Goal: Task Accomplishment & Management: Complete application form

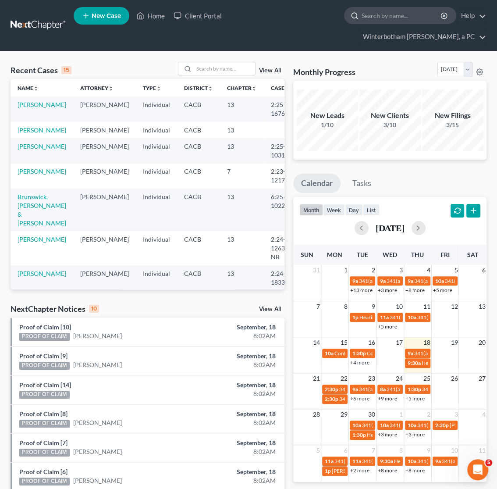
click at [387, 17] on input "search" at bounding box center [402, 15] width 80 height 16
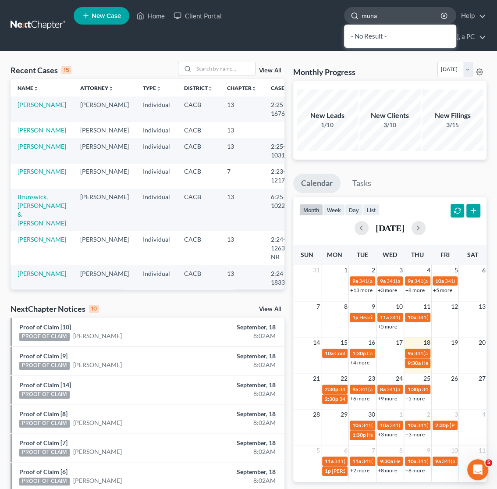
type input "munar"
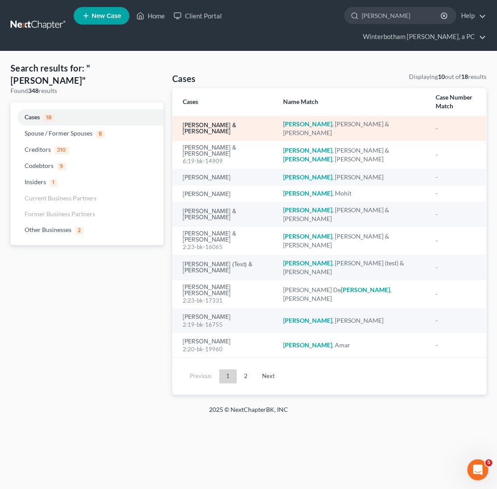
click at [213, 122] on link "[PERSON_NAME] & [PERSON_NAME]" at bounding box center [226, 128] width 86 height 12
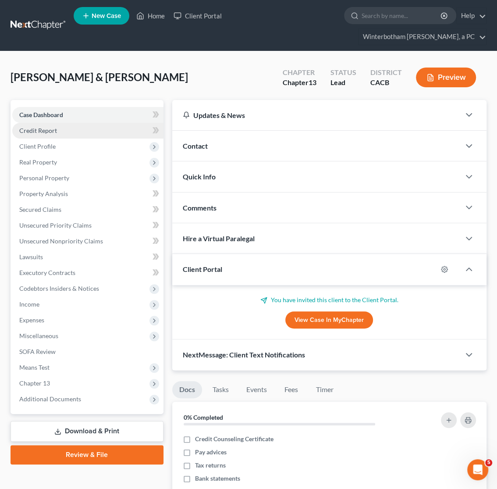
click at [37, 136] on link "Credit Report" at bounding box center [87, 131] width 151 height 16
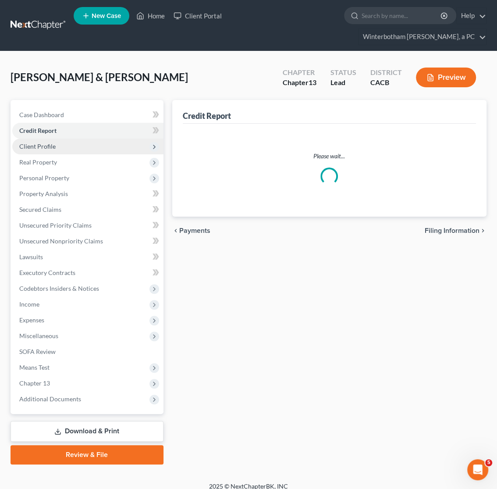
click at [37, 147] on span "Client Profile" at bounding box center [37, 146] width 36 height 7
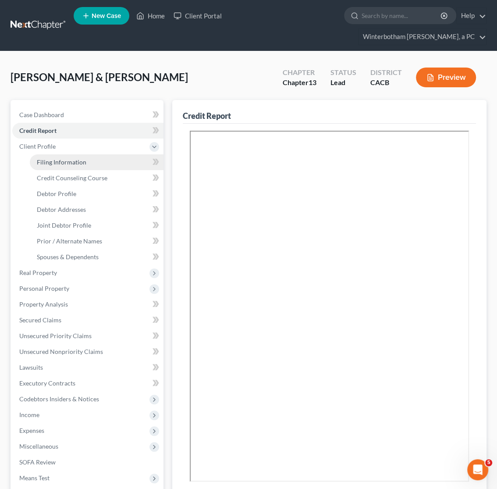
click at [46, 168] on link "Filing Information" at bounding box center [97, 162] width 134 height 16
select select "1"
select select "3"
select select "2"
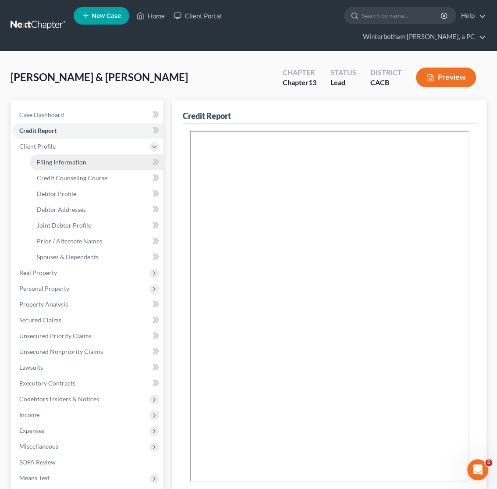
select select "4"
select select "1"
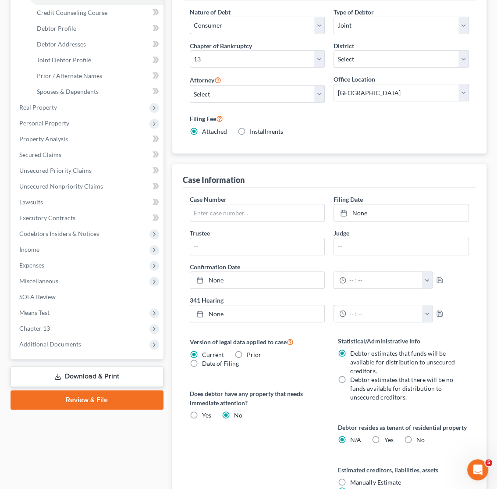
scroll to position [184, 0]
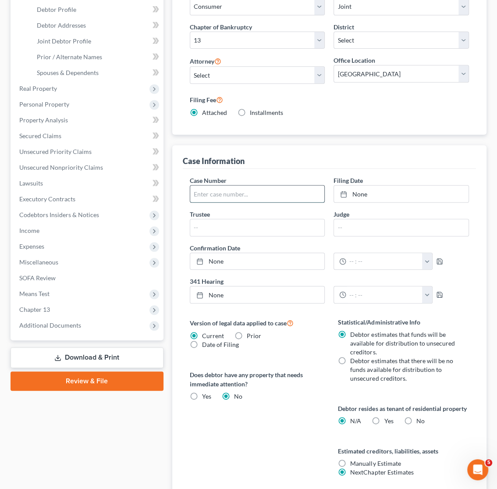
paste input "6:25-bk-16587-SY"
type input "6:25-bk-16587-SY"
click at [358, 190] on link "None" at bounding box center [401, 194] width 135 height 17
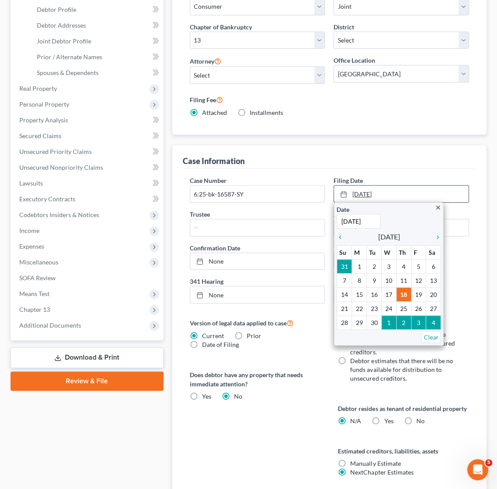
type input "9"
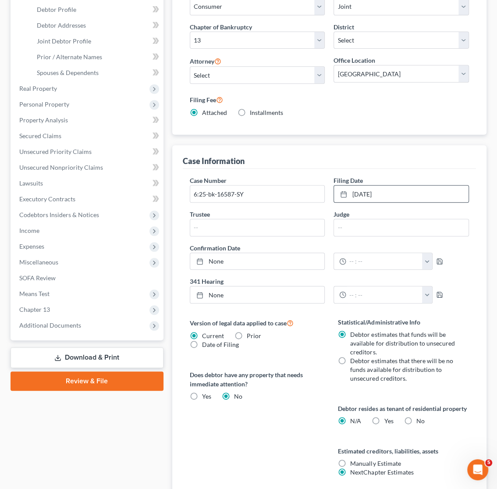
click at [151, 437] on div "Case Dashboard Payments Invoices Payments Payments Credit Report Client Profile" at bounding box center [87, 297] width 162 height 763
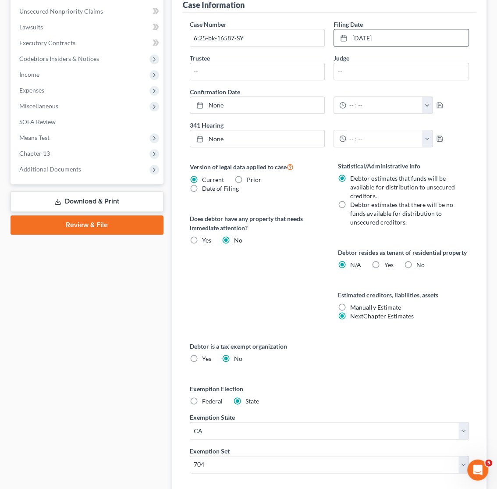
scroll to position [409, 0]
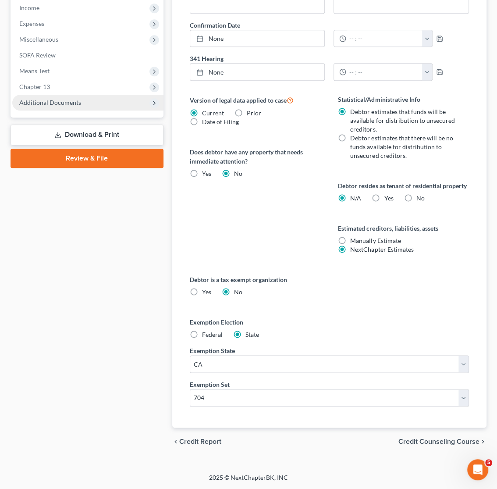
click at [68, 105] on span "Additional Documents" at bounding box center [87, 103] width 151 height 16
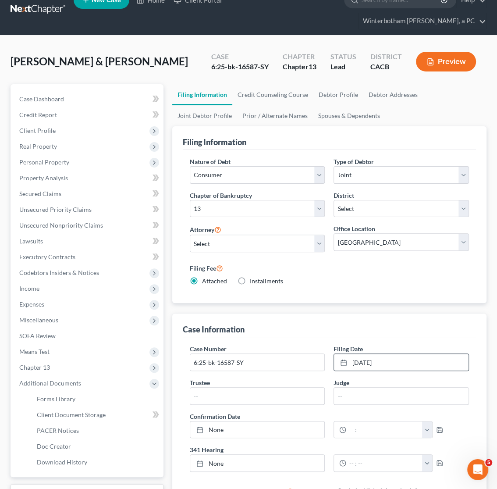
scroll to position [0, 0]
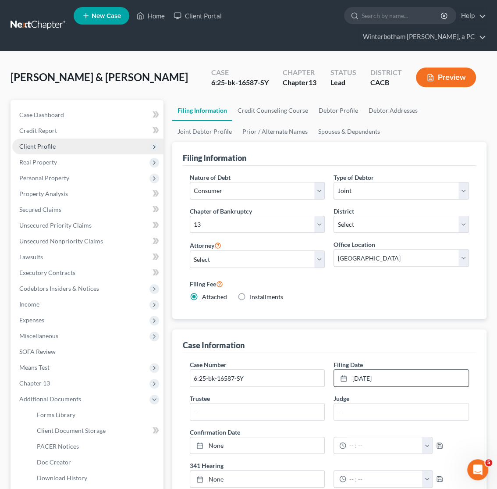
click at [69, 144] on span "Client Profile" at bounding box center [87, 147] width 151 height 16
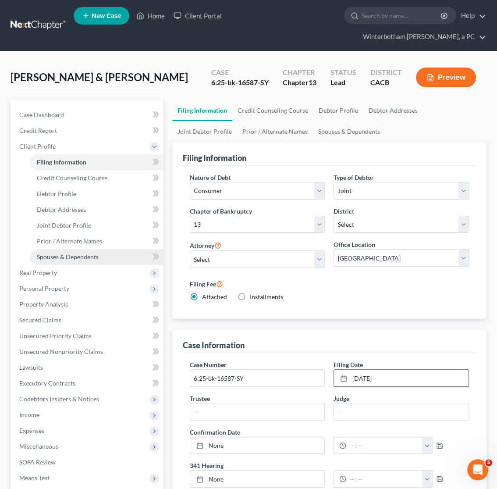
click at [79, 255] on span "Spouses & Dependents" at bounding box center [68, 256] width 62 height 7
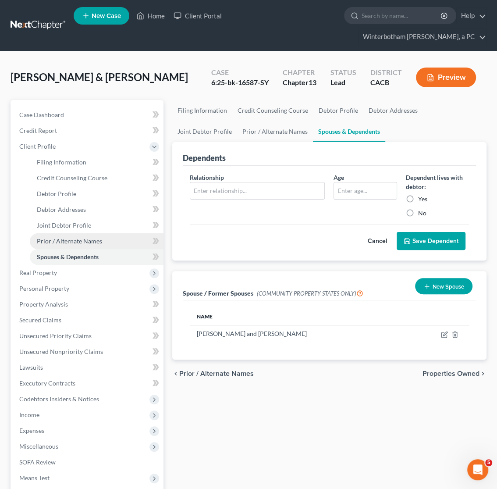
click at [79, 237] on span "Prior / Alternate Names" at bounding box center [69, 240] width 65 height 7
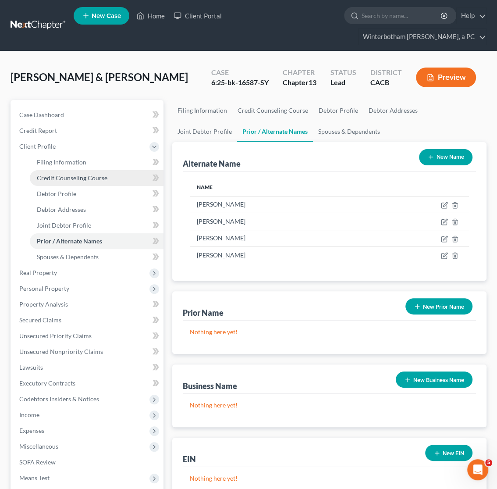
click at [65, 171] on link "Credit Counseling Course" at bounding box center [97, 178] width 134 height 16
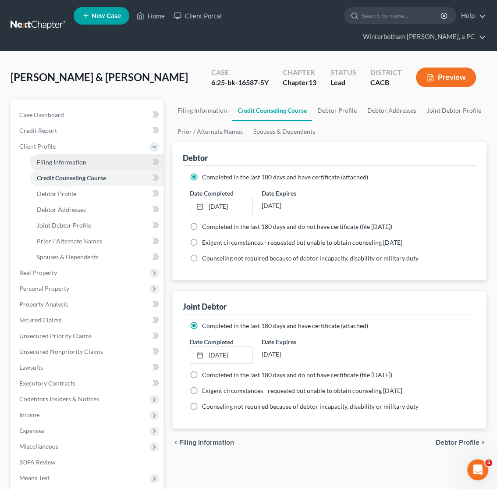
click at [67, 160] on span "Filing Information" at bounding box center [62, 161] width 50 height 7
select select "1"
select select "3"
select select "7"
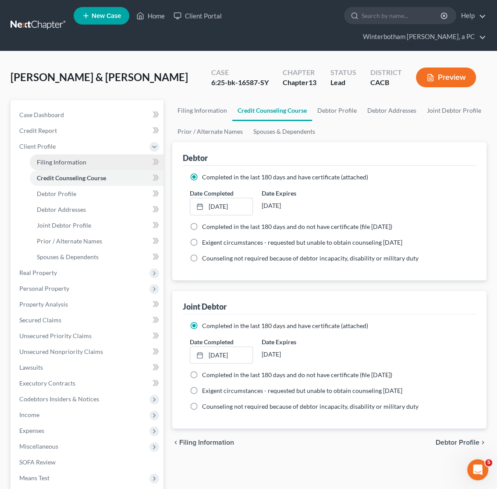
select select "0"
select select "2"
select select "4"
select select "1"
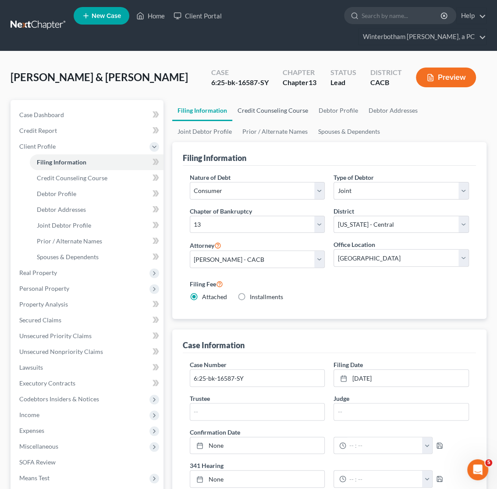
click at [265, 114] on link "Credit Counseling Course" at bounding box center [272, 110] width 81 height 21
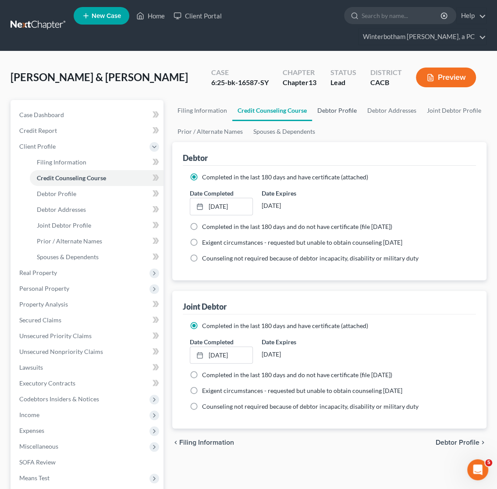
click at [317, 101] on link "Debtor Profile" at bounding box center [337, 110] width 50 height 21
select select "1"
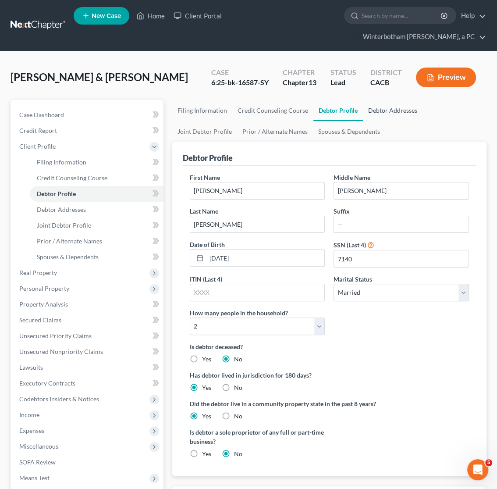
click at [379, 105] on link "Debtor Addresses" at bounding box center [393, 110] width 60 height 21
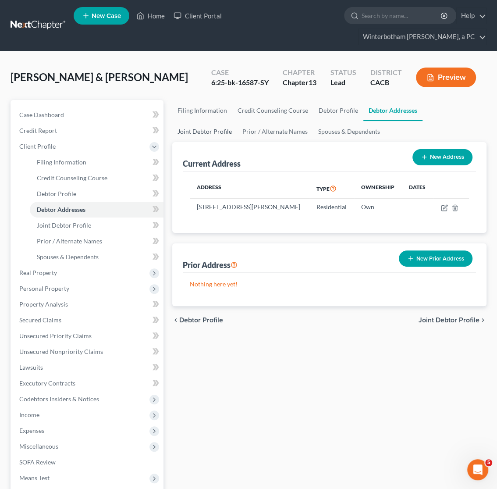
click at [237, 121] on link "Joint Debtor Profile" at bounding box center [204, 131] width 65 height 21
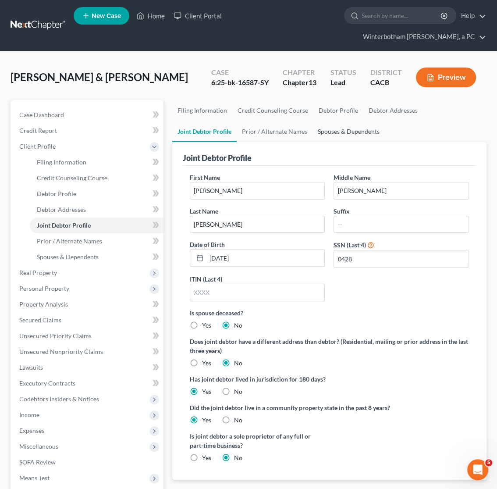
click at [313, 127] on link "Spouses & Dependents" at bounding box center [349, 131] width 72 height 21
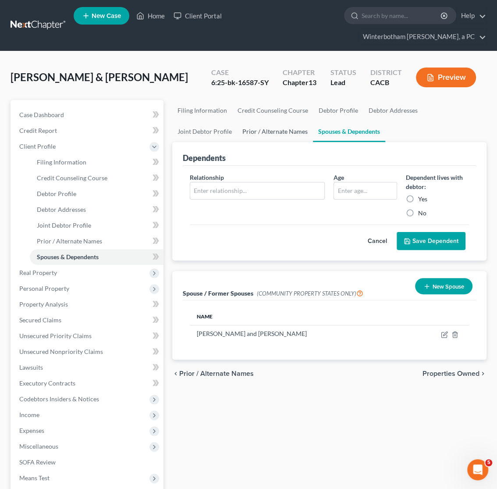
click at [237, 129] on link "Prior / Alternate Names" at bounding box center [275, 131] width 76 height 21
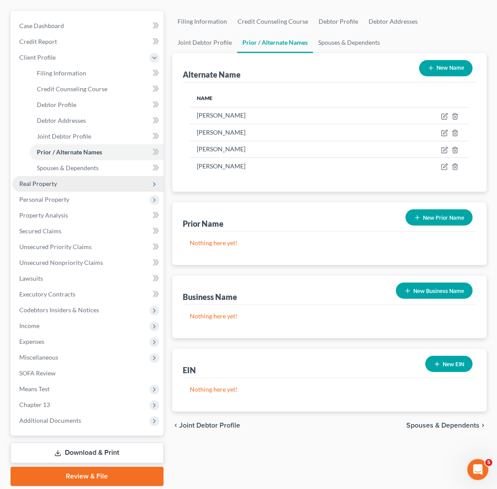
scroll to position [92, 0]
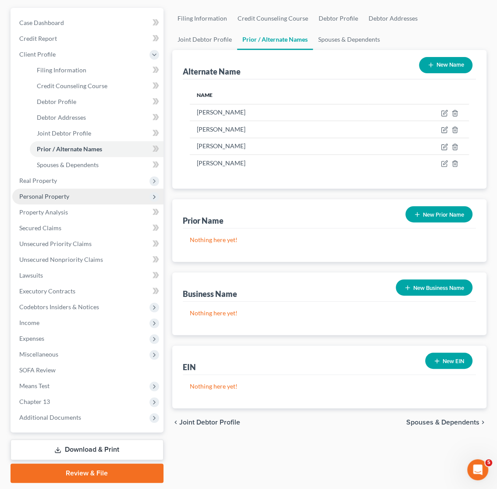
click at [43, 198] on span "Personal Property" at bounding box center [44, 196] width 50 height 7
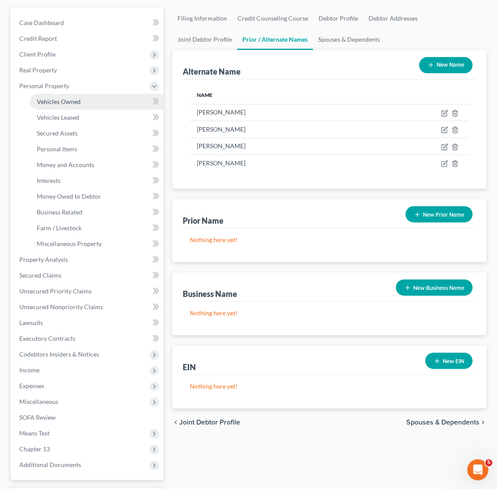
click at [60, 95] on link "Vehicles Owned" at bounding box center [97, 102] width 134 height 16
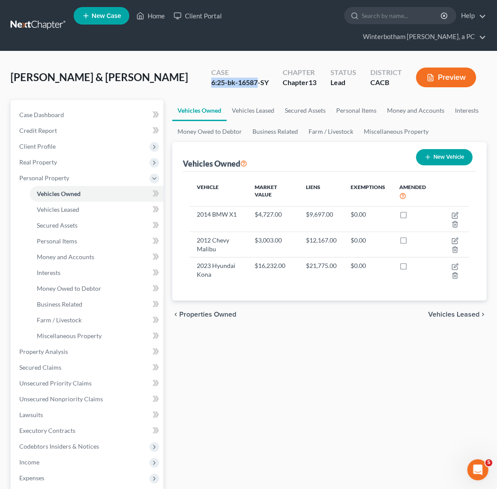
drag, startPoint x: 211, startPoint y: 82, endPoint x: 257, endPoint y: 81, distance: 46.1
click at [257, 81] on div "6:25-bk-16587-SY" at bounding box center [239, 83] width 57 height 10
copy div "6:25-bk-16587"
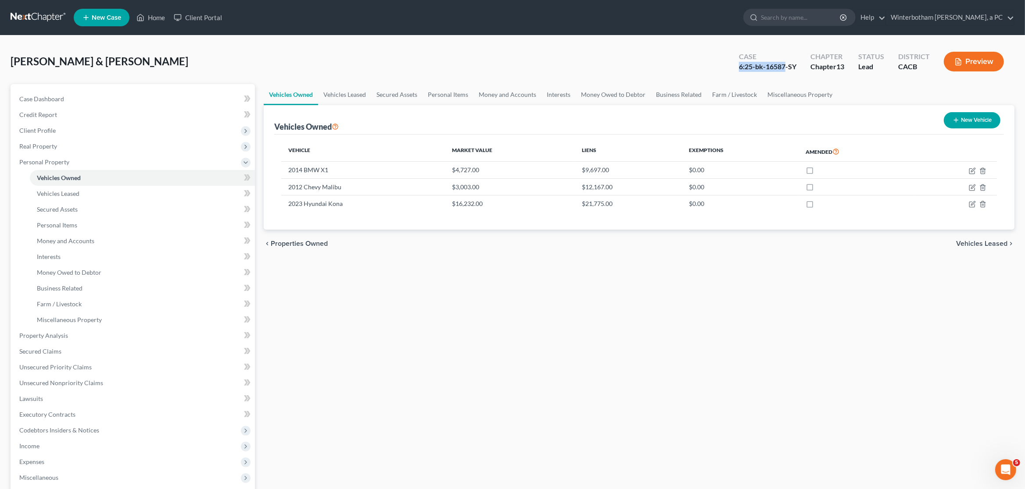
click at [37, 22] on link at bounding box center [39, 18] width 56 height 16
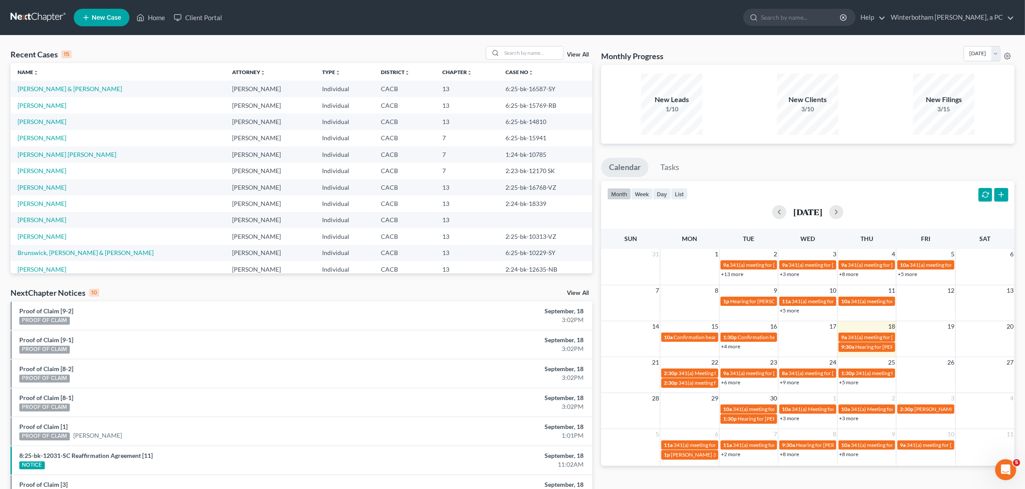
click at [577, 157] on td "1:24-bk-10785" at bounding box center [545, 154] width 94 height 16
click at [580, 293] on link "View All" at bounding box center [578, 293] width 22 height 6
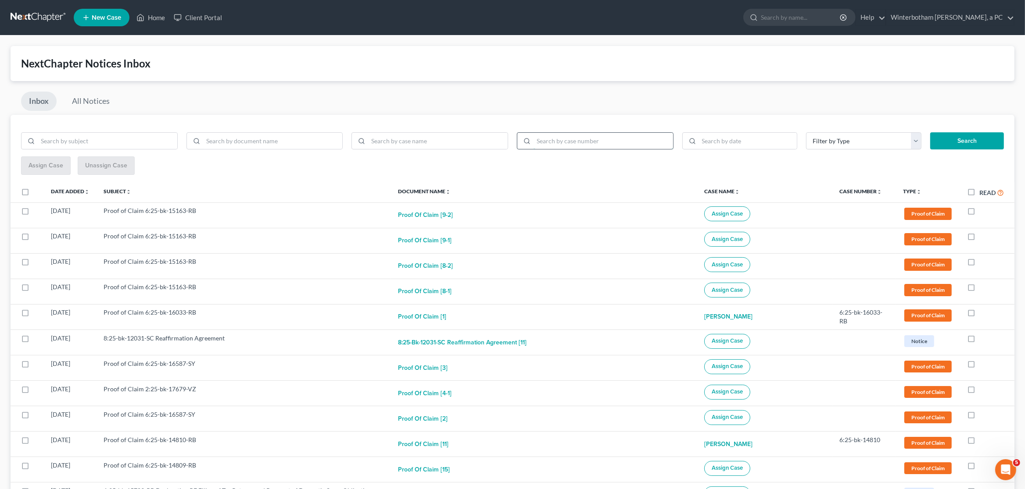
paste input "6:25-bk-16587"
type input "6:25-bk-16587"
click at [957, 143] on button "Search" at bounding box center [967, 141] width 74 height 18
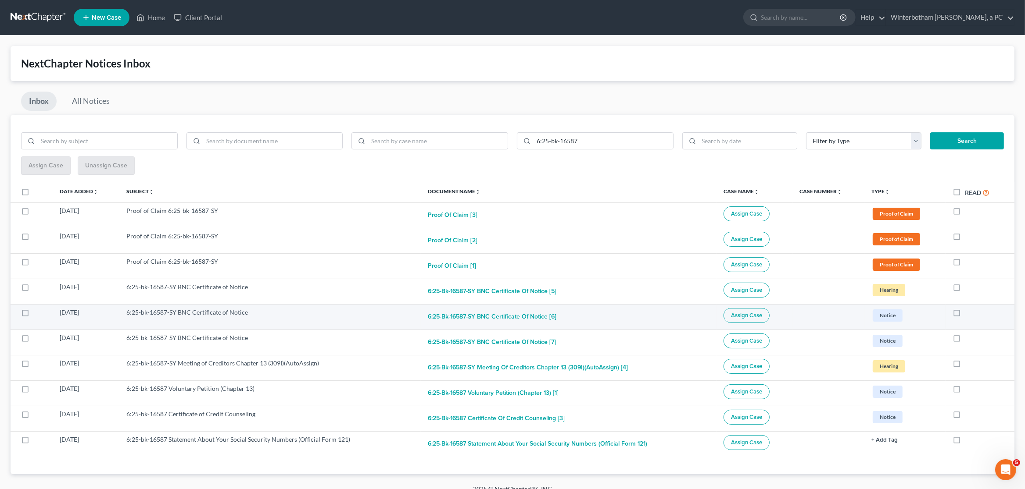
scroll to position [13, 0]
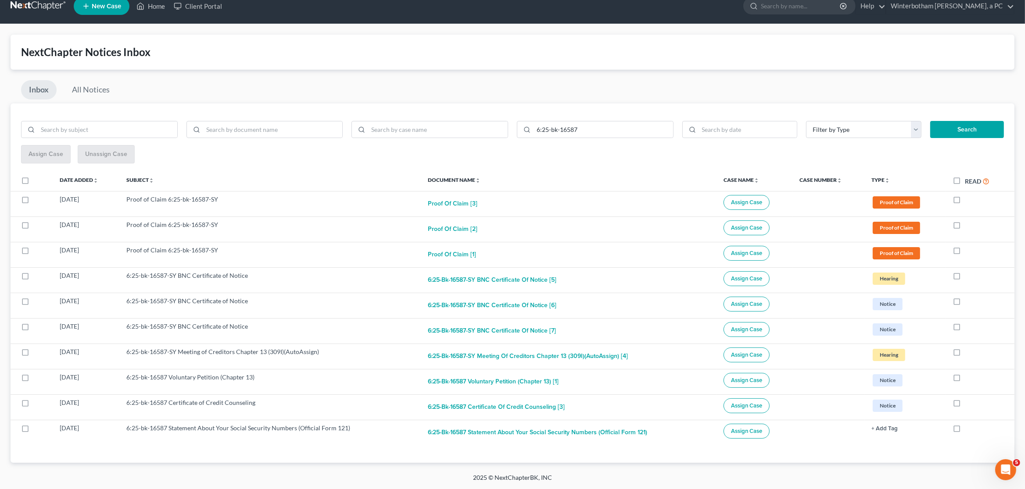
click at [33, 183] on label at bounding box center [33, 183] width 0 height 0
click at [37, 180] on input "checkbox" at bounding box center [40, 179] width 6 height 6
checkbox input "true"
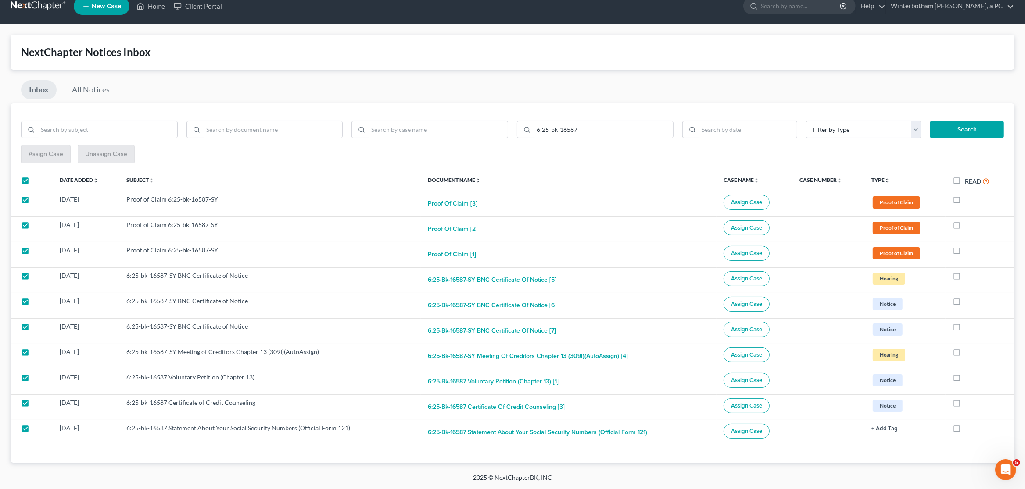
checkbox input "true"
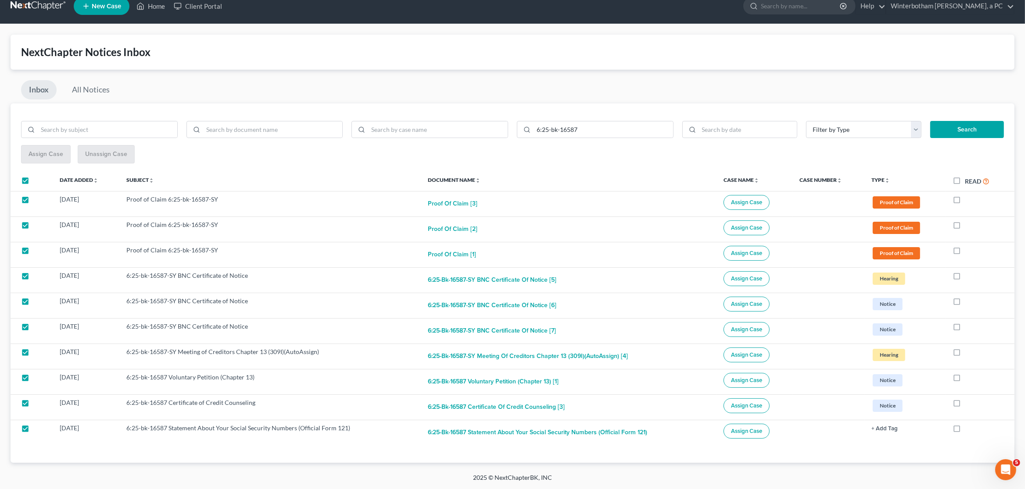
checkbox input "true"
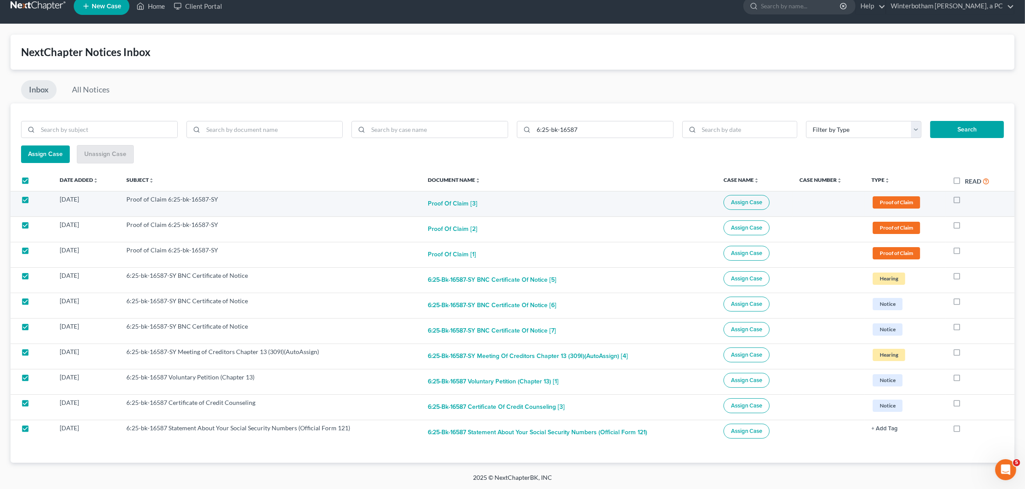
drag, startPoint x: 744, startPoint y: 204, endPoint x: -28, endPoint y: 133, distance: 775.3
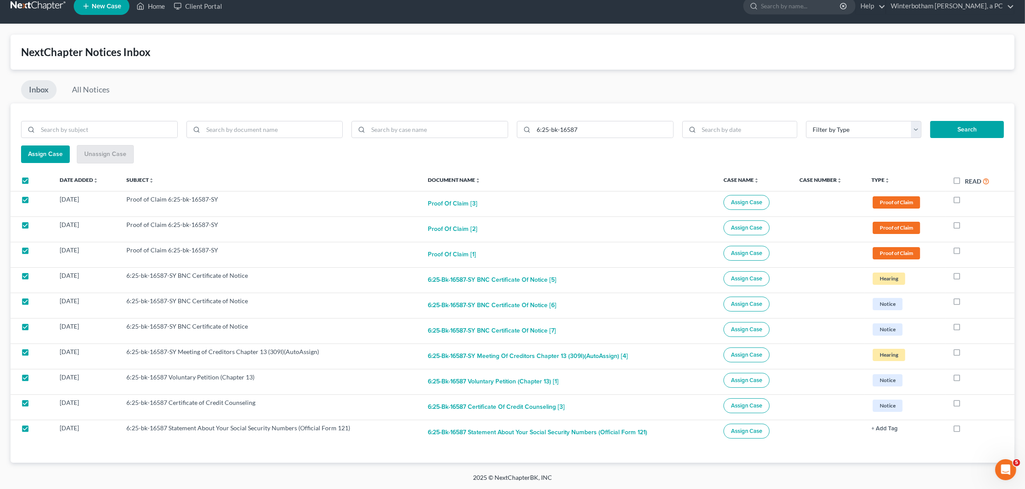
click at [36, 151] on span "Assign Case" at bounding box center [45, 153] width 35 height 7
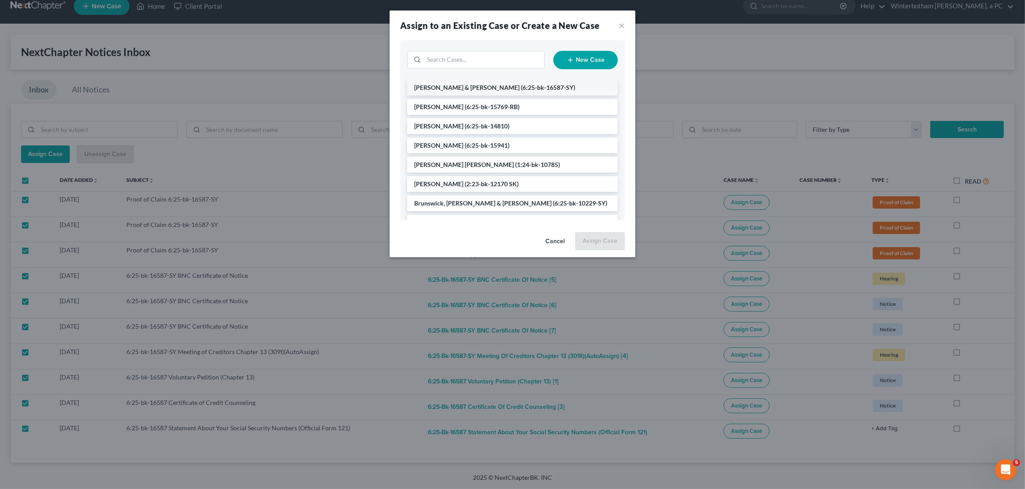
click at [441, 85] on span "[PERSON_NAME] & [PERSON_NAME]" at bounding box center [466, 87] width 105 height 7
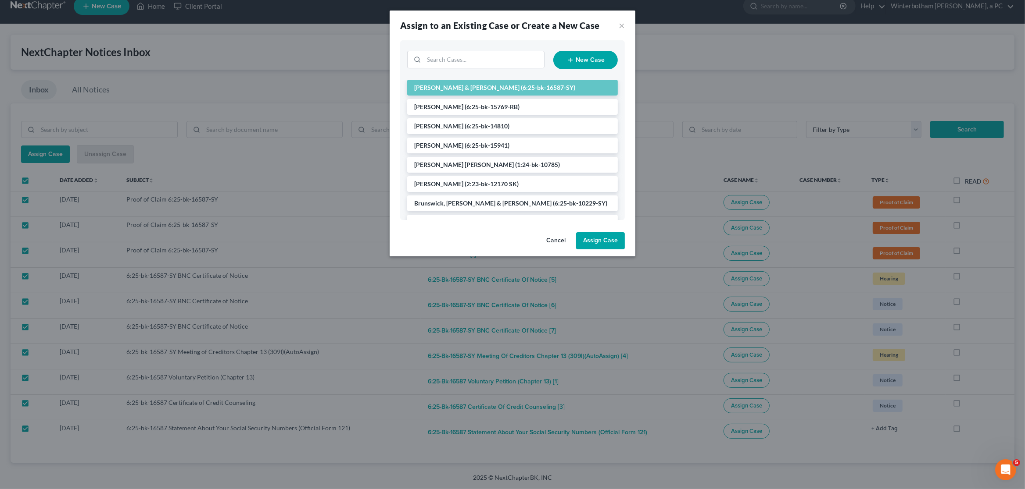
click at [604, 237] on button "Assign Case" at bounding box center [600, 241] width 49 height 18
checkbox input "false"
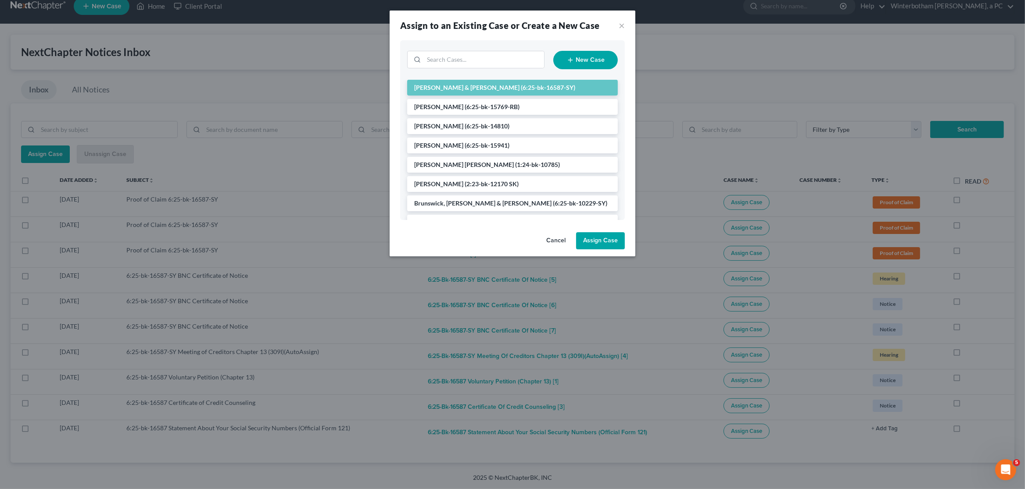
checkbox input "false"
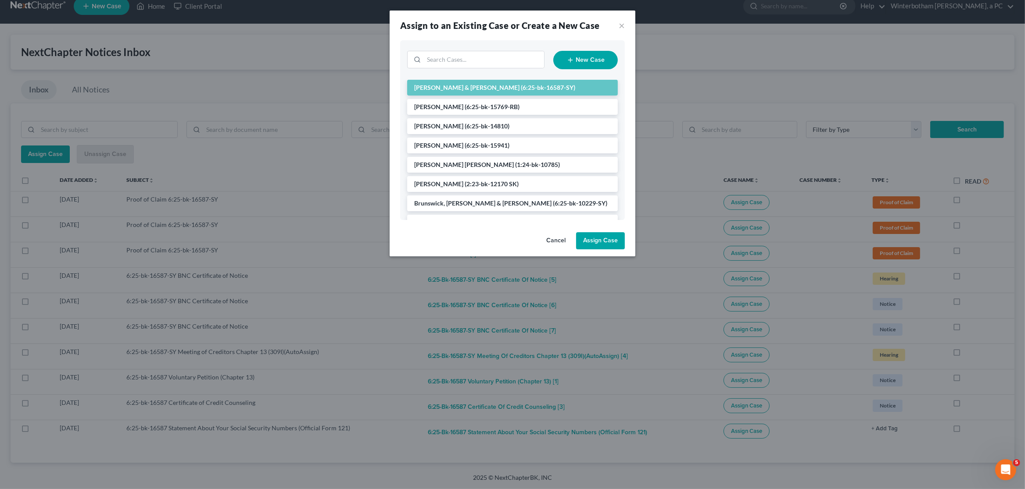
checkbox input "false"
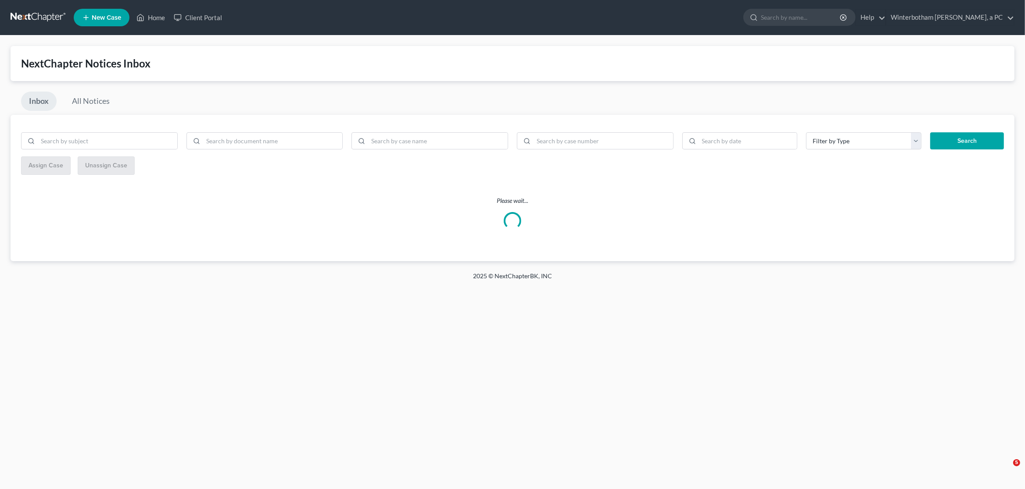
click at [35, 12] on link at bounding box center [39, 18] width 56 height 16
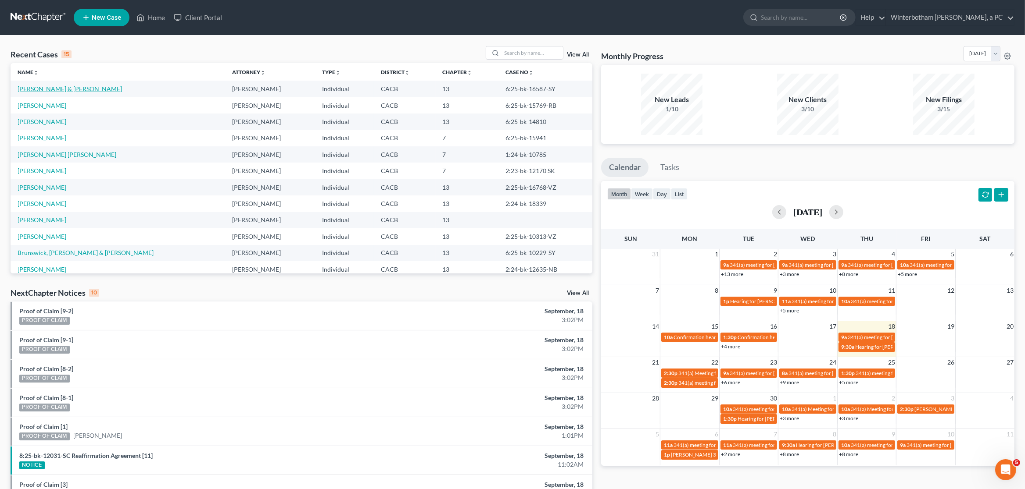
click at [57, 92] on link "[PERSON_NAME] & [PERSON_NAME]" at bounding box center [70, 88] width 104 height 7
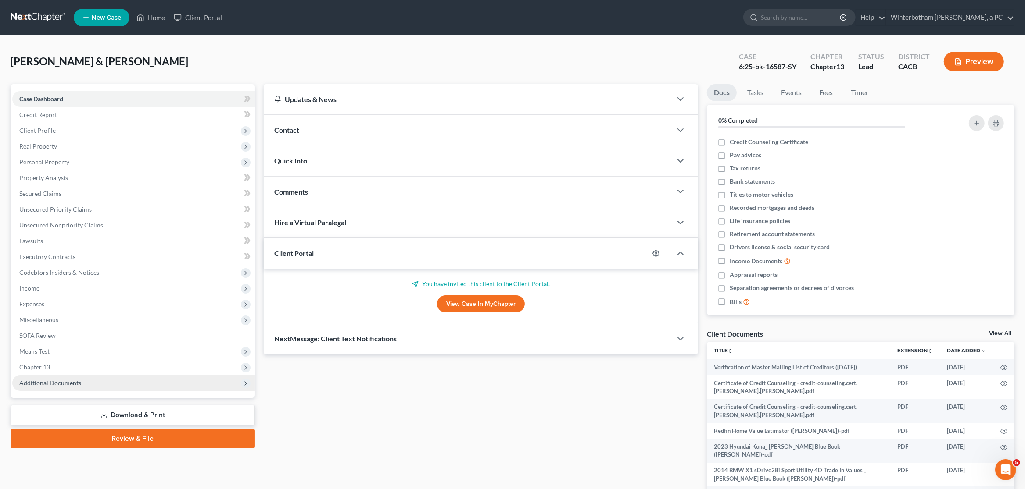
click at [46, 386] on span "Additional Documents" at bounding box center [50, 382] width 62 height 7
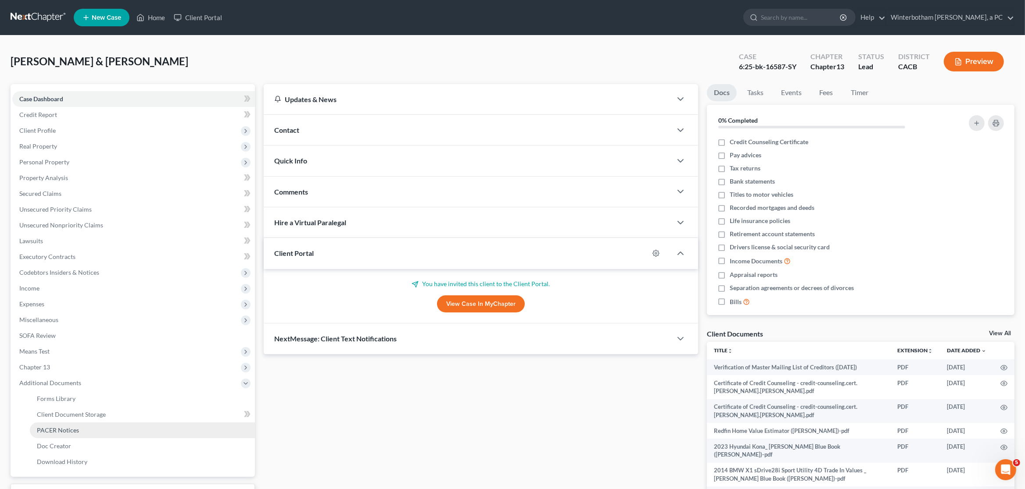
drag, startPoint x: 57, startPoint y: 432, endPoint x: 57, endPoint y: 423, distance: 8.8
click at [57, 432] on span "PACER Notices" at bounding box center [58, 430] width 42 height 7
